Goal: Navigation & Orientation: Find specific page/section

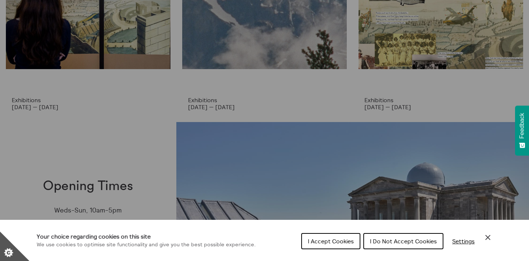
scroll to position [93, 0]
click at [398, 239] on span "I Do Not Accept Cookies" at bounding box center [403, 240] width 67 height 7
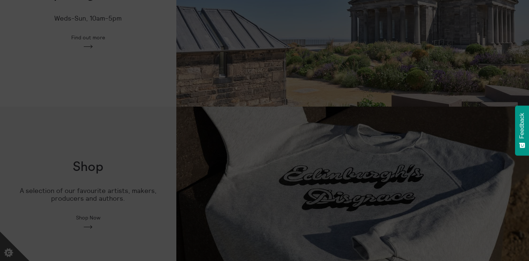
scroll to position [344, 0]
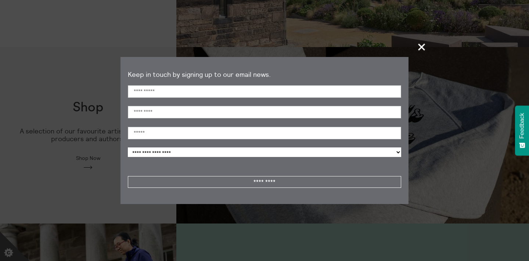
click at [424, 46] on span "+" at bounding box center [422, 47] width 22 height 22
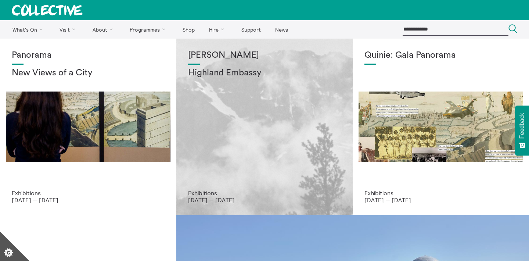
scroll to position [0, 0]
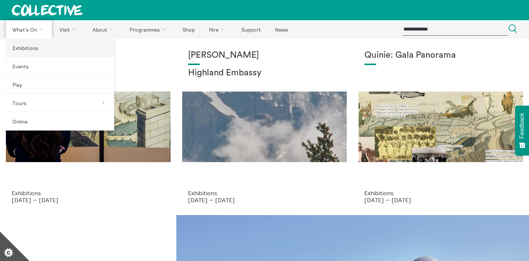
click at [28, 44] on link "Exhibitions" at bounding box center [60, 48] width 108 height 18
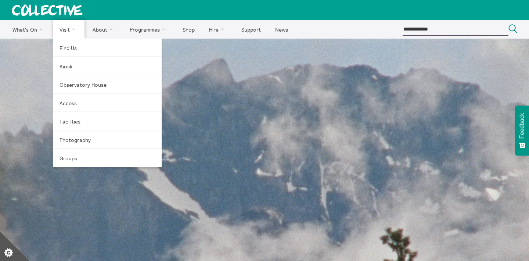
click at [64, 30] on link "Visit" at bounding box center [69, 29] width 32 height 18
